Goal: Information Seeking & Learning: Learn about a topic

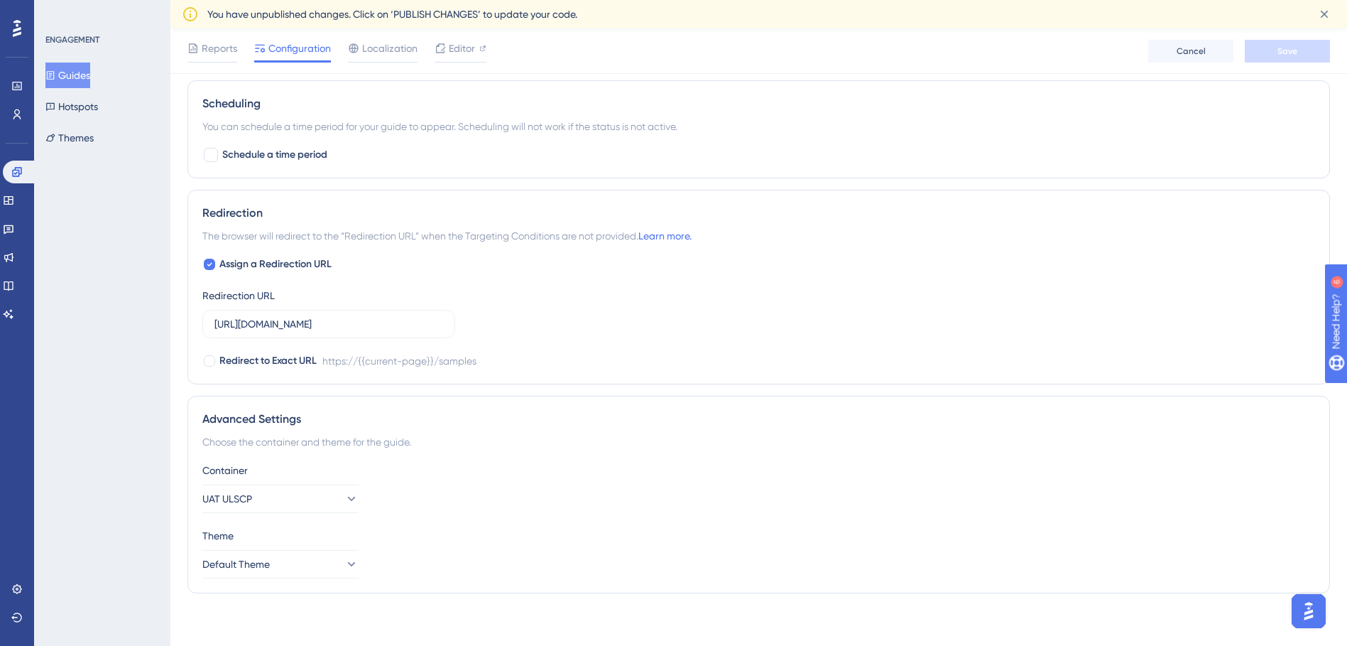
scroll to position [891, 0]
click at [3, 284] on link at bounding box center [8, 285] width 11 height 23
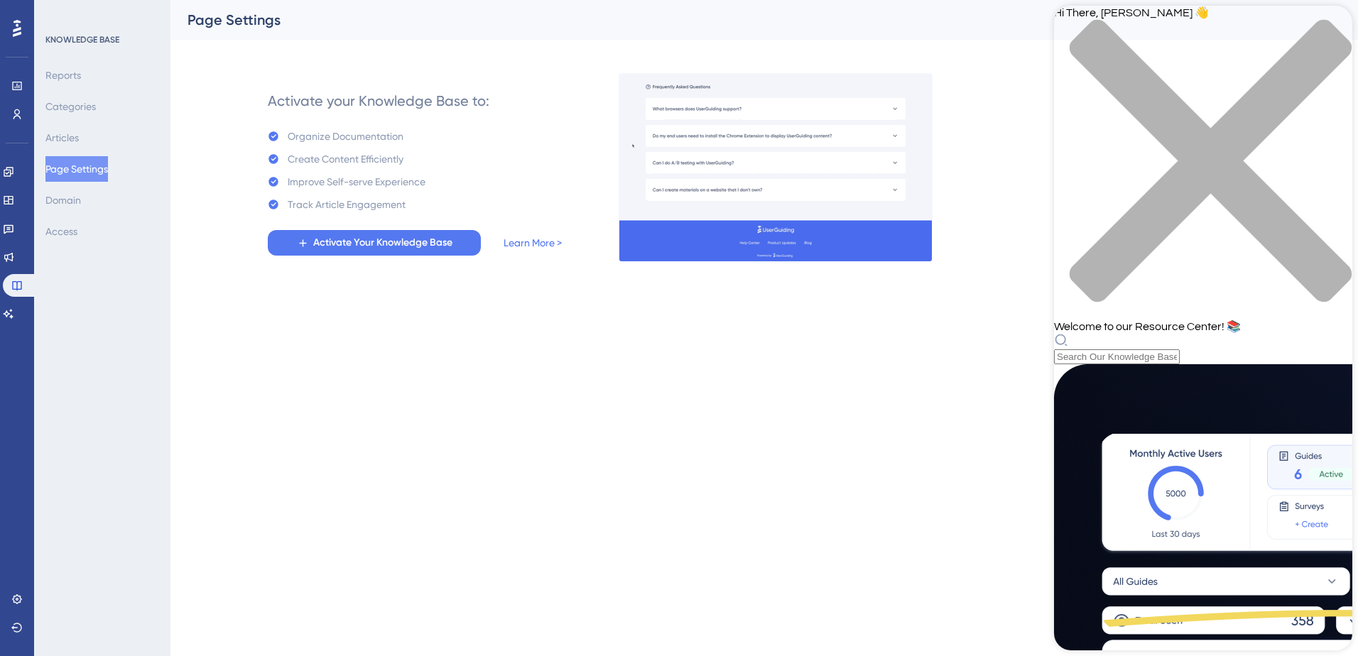
scroll to position [409, 0]
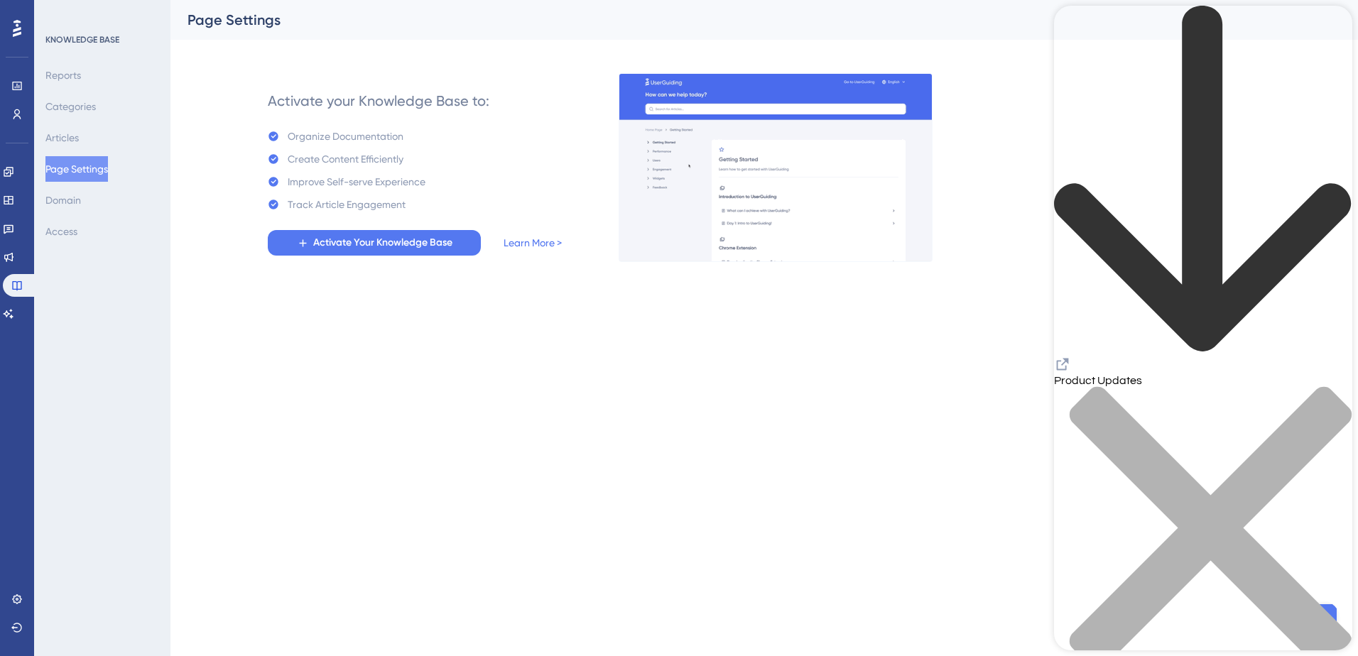
scroll to position [426, 0]
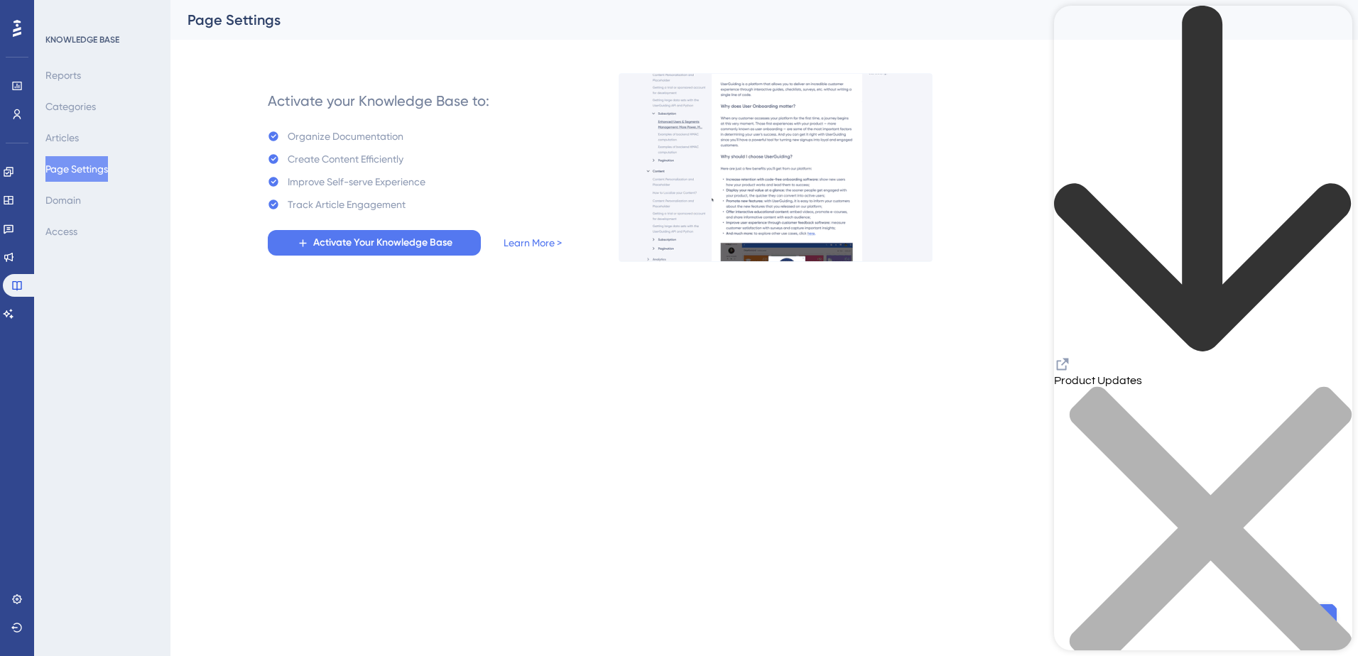
click at [1083, 28] on div "back to header" at bounding box center [1203, 181] width 298 height 350
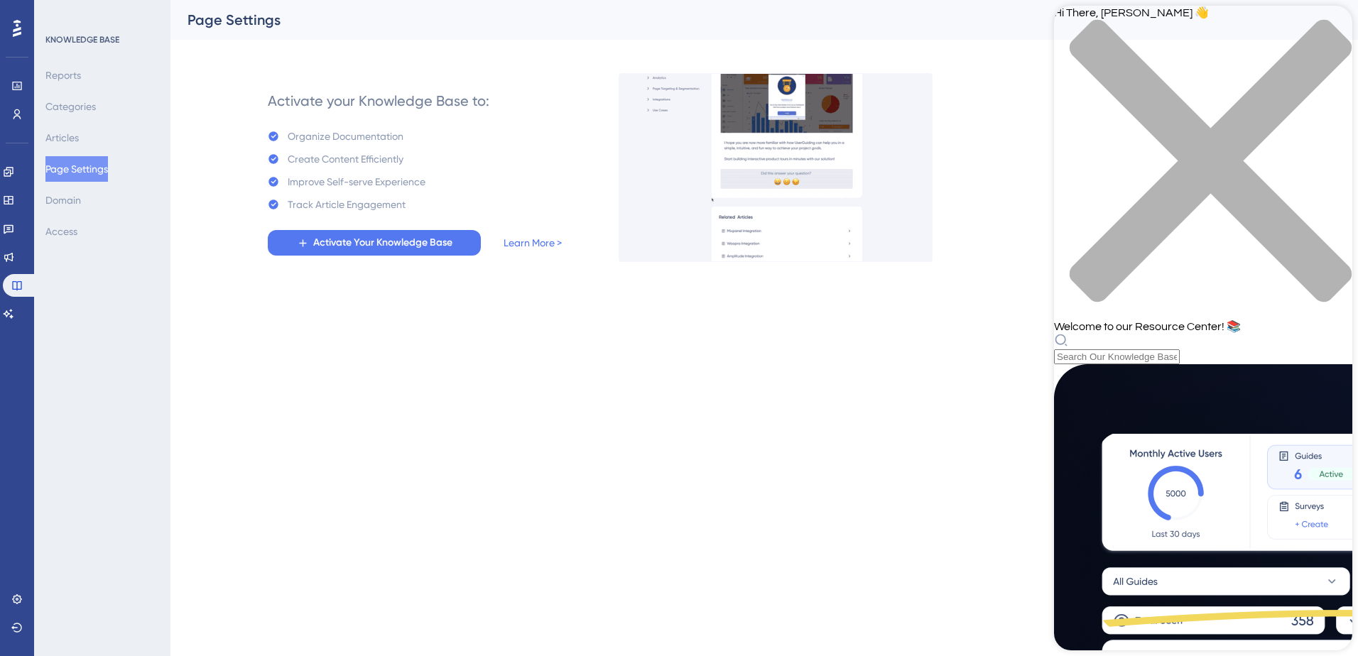
scroll to position [409, 0]
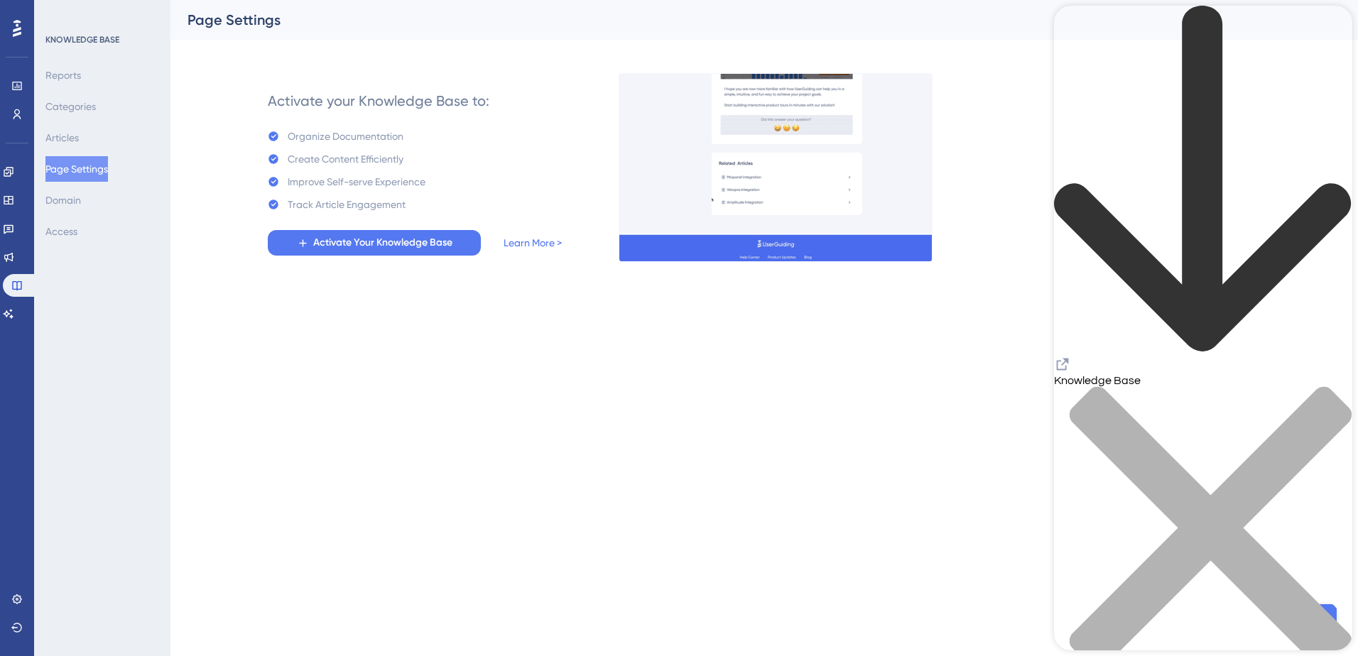
click at [1075, 37] on div "back to header" at bounding box center [1203, 181] width 298 height 350
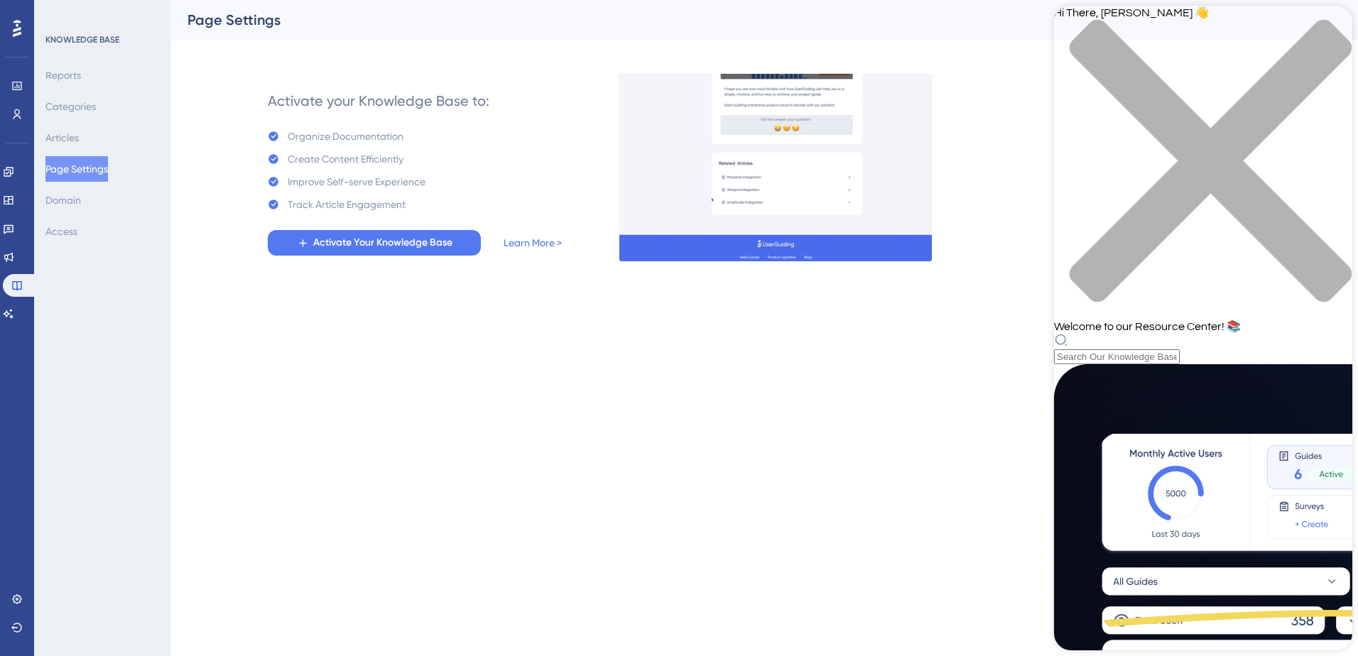
scroll to position [0, 0]
click at [543, 242] on link "Learn More >" at bounding box center [533, 242] width 58 height 17
